Goal: Communication & Community: Answer question/provide support

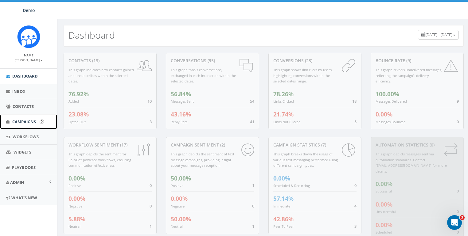
click at [20, 119] on span "Campaigns" at bounding box center [24, 122] width 24 height 6
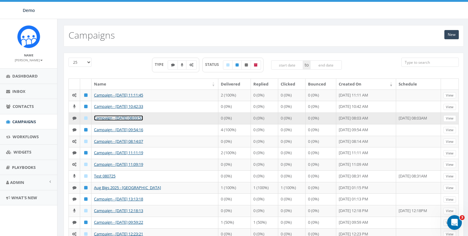
click at [108, 121] on link "Campaign - [DATE] 08:03:53" at bounding box center [118, 118] width 49 height 6
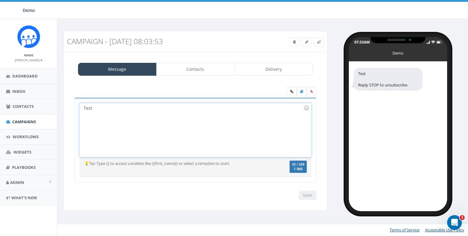
click at [109, 127] on div "Test" at bounding box center [195, 130] width 231 height 54
click at [29, 13] on span "Demo" at bounding box center [29, 10] width 12 height 6
click at [142, 20] on div "Campaign - 09/08/2025, 08:03:53 Test Message Status: Message Contacts Delivery …" at bounding box center [263, 122] width 412 height 206
click at [29, 13] on span "Demo" at bounding box center [29, 10] width 12 height 6
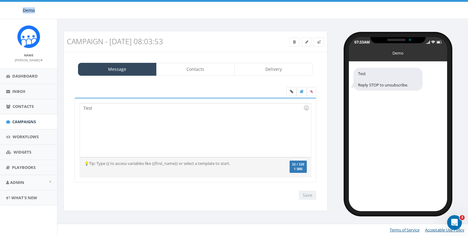
click at [29, 13] on span "Demo" at bounding box center [29, 10] width 12 height 6
click at [399, 111] on div "Test Reply STOP to unsubscribe." at bounding box center [398, 137] width 98 height 150
click at [395, 56] on div "07:33AM Demo" at bounding box center [398, 49] width 98 height 25
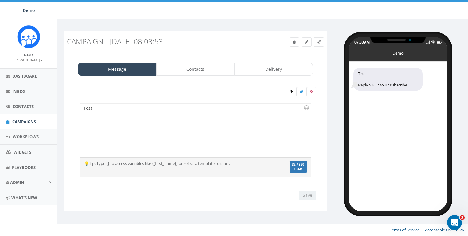
click at [29, 13] on div "Demo" at bounding box center [27, 10] width 55 height 17
click at [132, 37] on h3 "Campaign - 09/08/2025, 08:03:53" at bounding box center [162, 41] width 190 height 8
click at [394, 52] on div "Demo" at bounding box center [398, 51] width 31 height 3
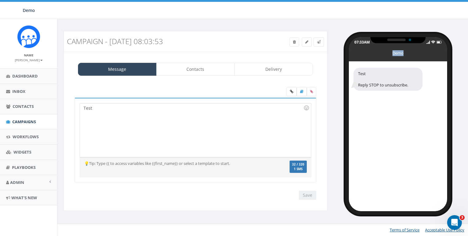
click at [394, 52] on div "Demo" at bounding box center [398, 51] width 31 height 3
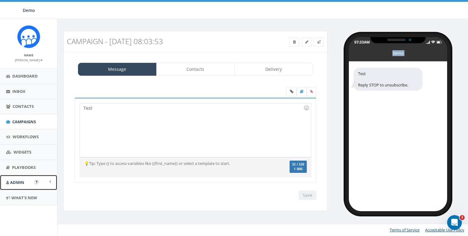
click at [20, 185] on span "Admin" at bounding box center [17, 183] width 14 height 6
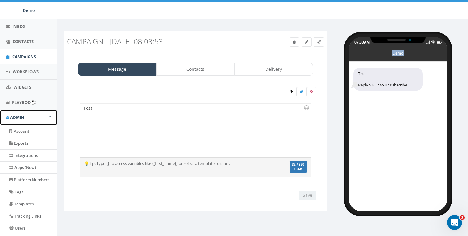
scroll to position [80, 0]
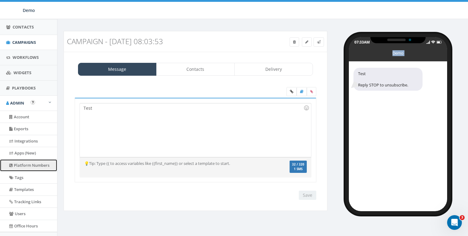
click at [26, 165] on link "Platform Numbers" at bounding box center [28, 166] width 57 height 12
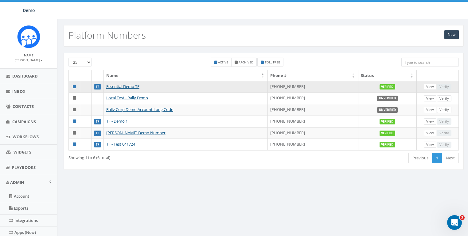
drag, startPoint x: 314, startPoint y: 84, endPoint x: 281, endPoint y: 85, distance: 33.5
click at [281, 85] on td "+1 833-734-0525" at bounding box center [313, 87] width 91 height 12
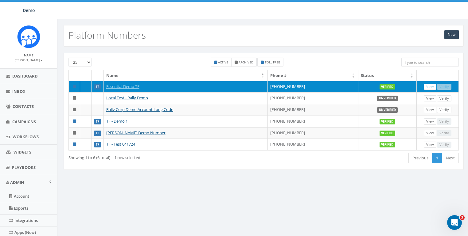
click at [283, 85] on td "+1 833-734-0525" at bounding box center [313, 87] width 91 height 12
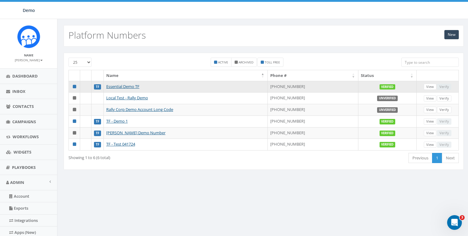
drag, startPoint x: 279, startPoint y: 86, endPoint x: 320, endPoint y: 85, distance: 40.2
click at [320, 85] on td "+1 833-734-0525" at bounding box center [313, 87] width 91 height 12
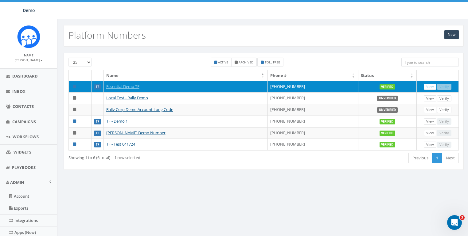
click at [320, 85] on td "+1 833-734-0525" at bounding box center [313, 87] width 91 height 12
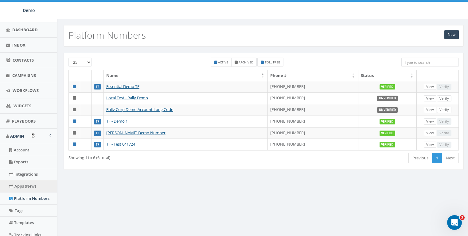
scroll to position [49, 0]
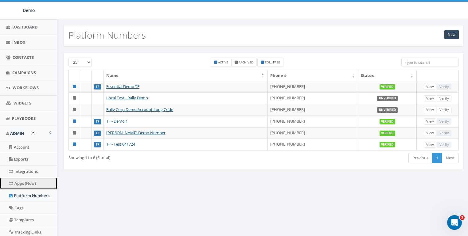
click at [25, 182] on link "Apps (New)" at bounding box center [28, 184] width 57 height 12
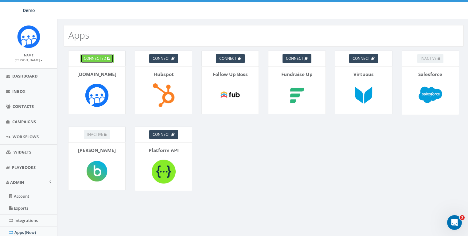
click at [105, 56] on span "connected" at bounding box center [95, 58] width 22 height 5
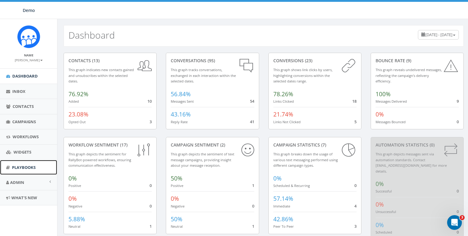
click at [23, 169] on span "Playbooks" at bounding box center [24, 168] width 24 height 6
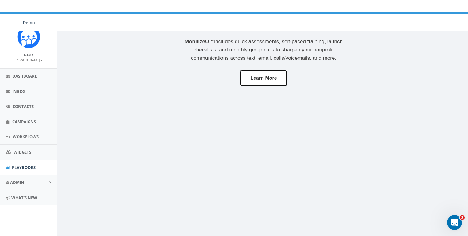
click at [269, 82] on link "Learn More" at bounding box center [263, 78] width 47 height 17
click at [19, 90] on span "Inbox" at bounding box center [18, 92] width 13 height 6
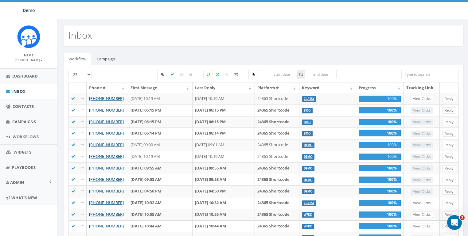
click at [435, 72] on input "search" at bounding box center [429, 74] width 57 height 9
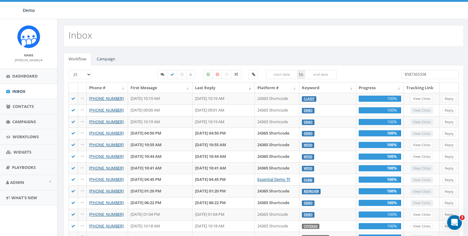
type input "8587365358"
click at [101, 47] on div "Workflow Campaign 25 50 100 to [PHONE_NUMBER] Phone # First Message Last Reply …" at bounding box center [263, 232] width 412 height 370
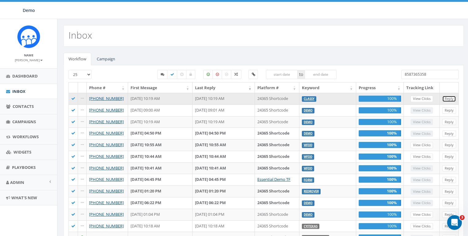
click at [452, 100] on link "Reply" at bounding box center [449, 99] width 14 height 6
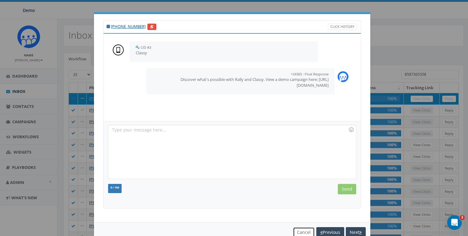
click at [300, 232] on button "Cancel" at bounding box center [304, 232] width 22 height 10
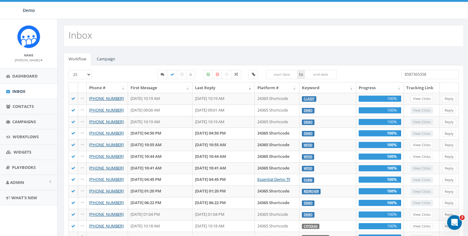
click at [338, 29] on div "Inbox" at bounding box center [264, 35] width 400 height 21
click at [17, 181] on span "Admin" at bounding box center [17, 183] width 14 height 6
